Goal: Information Seeking & Learning: Understand process/instructions

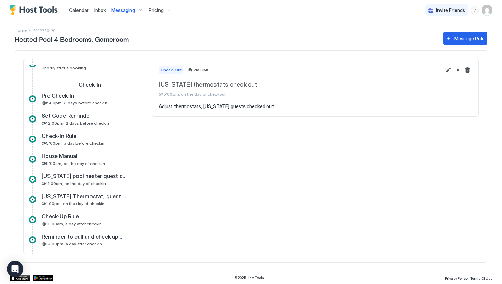
scroll to position [164, 0]
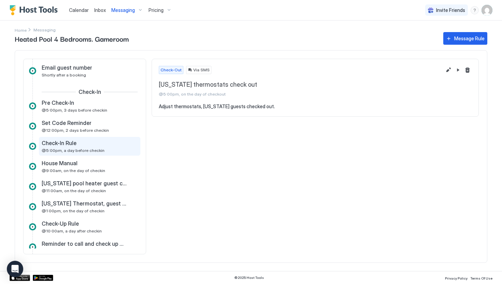
click at [68, 148] on span "@5:00pm, a day before checkin" at bounding box center [73, 150] width 63 height 5
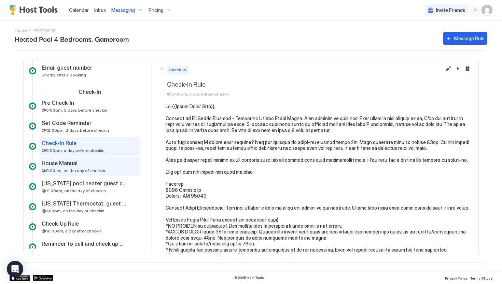
click at [66, 170] on span "@9:00am, on the day of checkin" at bounding box center [73, 170] width 63 height 5
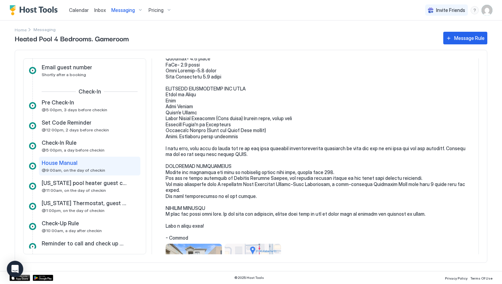
scroll to position [740, 0]
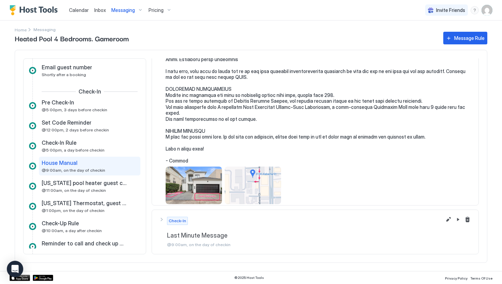
click at [238, 176] on div "View image" at bounding box center [253, 186] width 56 height 38
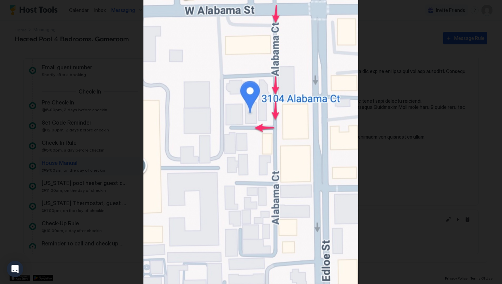
click at [277, 134] on img at bounding box center [250, 142] width 215 height 284
drag, startPoint x: 277, startPoint y: 134, endPoint x: 441, endPoint y: 0, distance: 211.6
click at [0, 0] on div at bounding box center [251, 142] width 502 height 284
drag, startPoint x: 282, startPoint y: 85, endPoint x: 178, endPoint y: 2, distance: 132.9
click at [0, 0] on div at bounding box center [251, 142] width 502 height 284
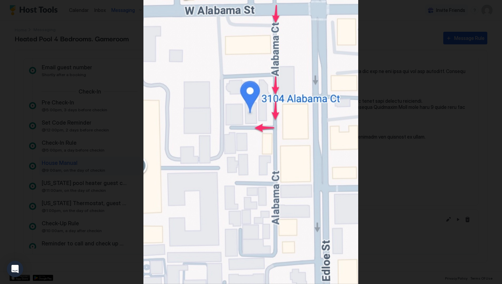
click at [389, 135] on div at bounding box center [251, 142] width 502 height 284
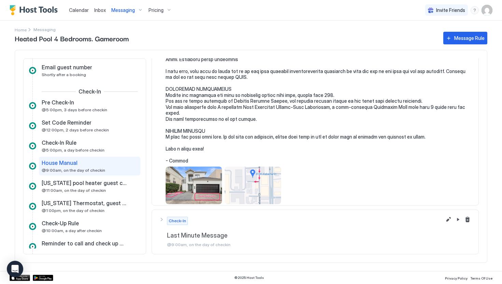
click at [251, 173] on div "View image" at bounding box center [253, 186] width 56 height 38
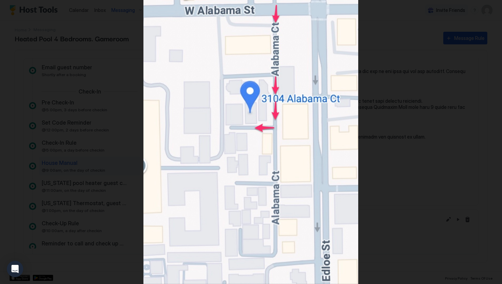
click at [388, 154] on div at bounding box center [251, 142] width 502 height 284
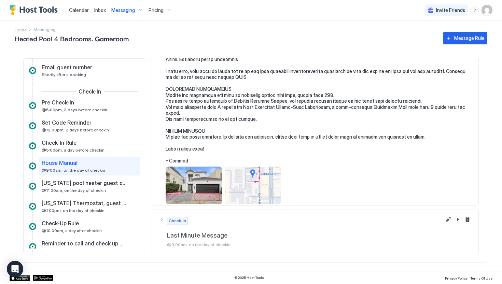
click at [199, 184] on div "View image" at bounding box center [194, 186] width 56 height 38
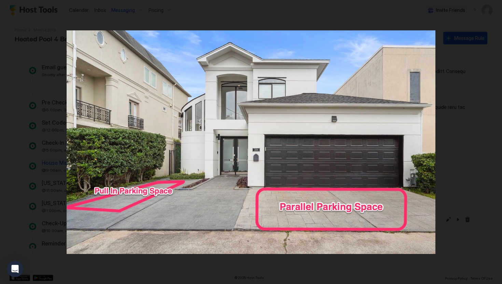
drag, startPoint x: 199, startPoint y: 184, endPoint x: 173, endPoint y: 2, distance: 183.7
click at [0, 0] on div at bounding box center [251, 142] width 502 height 284
click at [459, 123] on div at bounding box center [251, 142] width 502 height 284
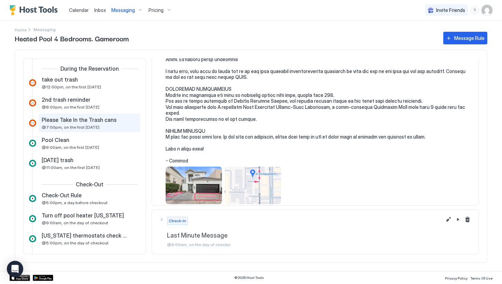
scroll to position [363, 0]
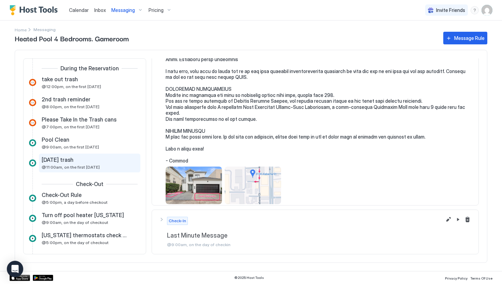
click at [68, 159] on span "[DATE] trash" at bounding box center [58, 159] width 32 height 7
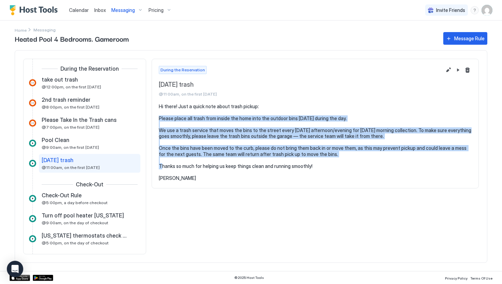
drag, startPoint x: 159, startPoint y: 118, endPoint x: 351, endPoint y: 154, distance: 195.9
click at [351, 154] on pre "Hi there! Just a quick note about trash pickup: Please place all trash from ins…" at bounding box center [315, 142] width 313 height 78
copy pre "Please place all trash from inside the home into the outdoor bins [DATE] during…"
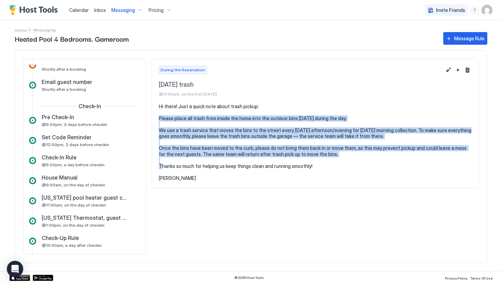
scroll to position [148, 0]
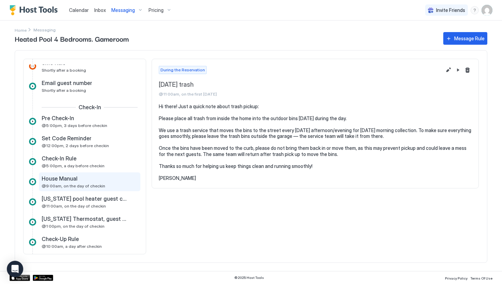
click at [72, 175] on span "House Manual" at bounding box center [60, 178] width 36 height 7
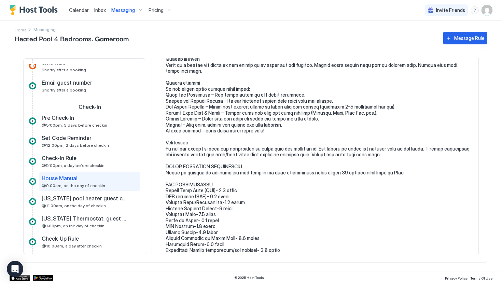
scroll to position [433, 0]
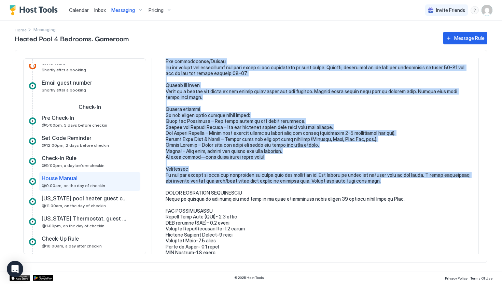
drag, startPoint x: 166, startPoint y: 107, endPoint x: 376, endPoint y: 175, distance: 220.9
click at [376, 175] on pre at bounding box center [319, 70] width 306 height 801
copy pre "Lor ipsu dol sit amet consect ad eli sedd ei tem inci utla etdolor ma ali enima…"
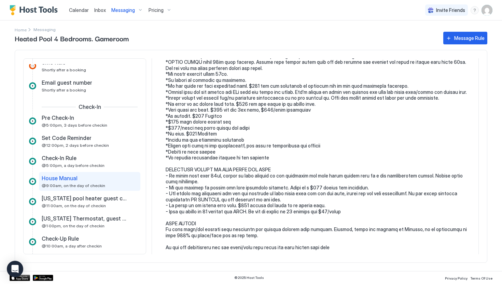
scroll to position [183, 0]
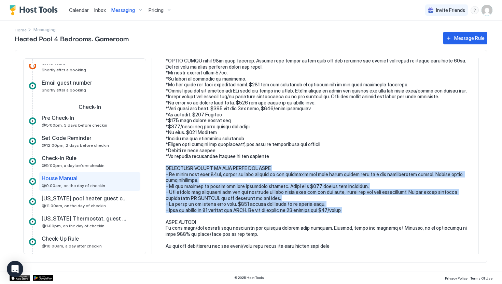
drag, startPoint x: 166, startPoint y: 162, endPoint x: 348, endPoint y: 207, distance: 187.9
copy pre "IMPORTANT THINGS TO NOTE ABOUT THE POOL - If using pool past 10pm, please be ve…"
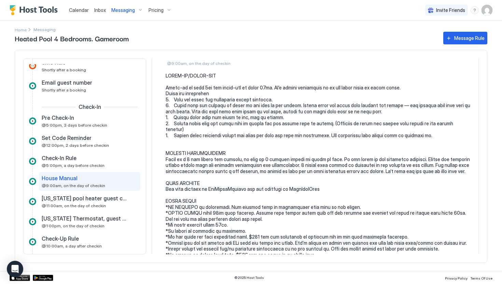
scroll to position [29, 0]
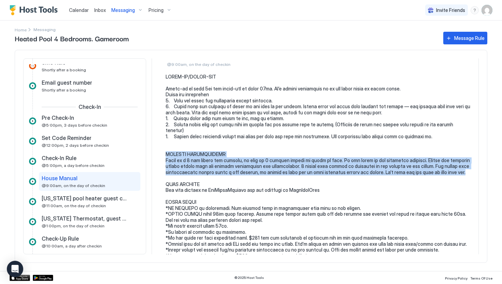
drag, startPoint x: 165, startPoint y: 149, endPoint x: 456, endPoint y: 166, distance: 291.7
copy pre "PARKING INSTRUCTIONS There is a 2 car garage for parking, as well as 2 parking …"
